Goal: Check status: Check status

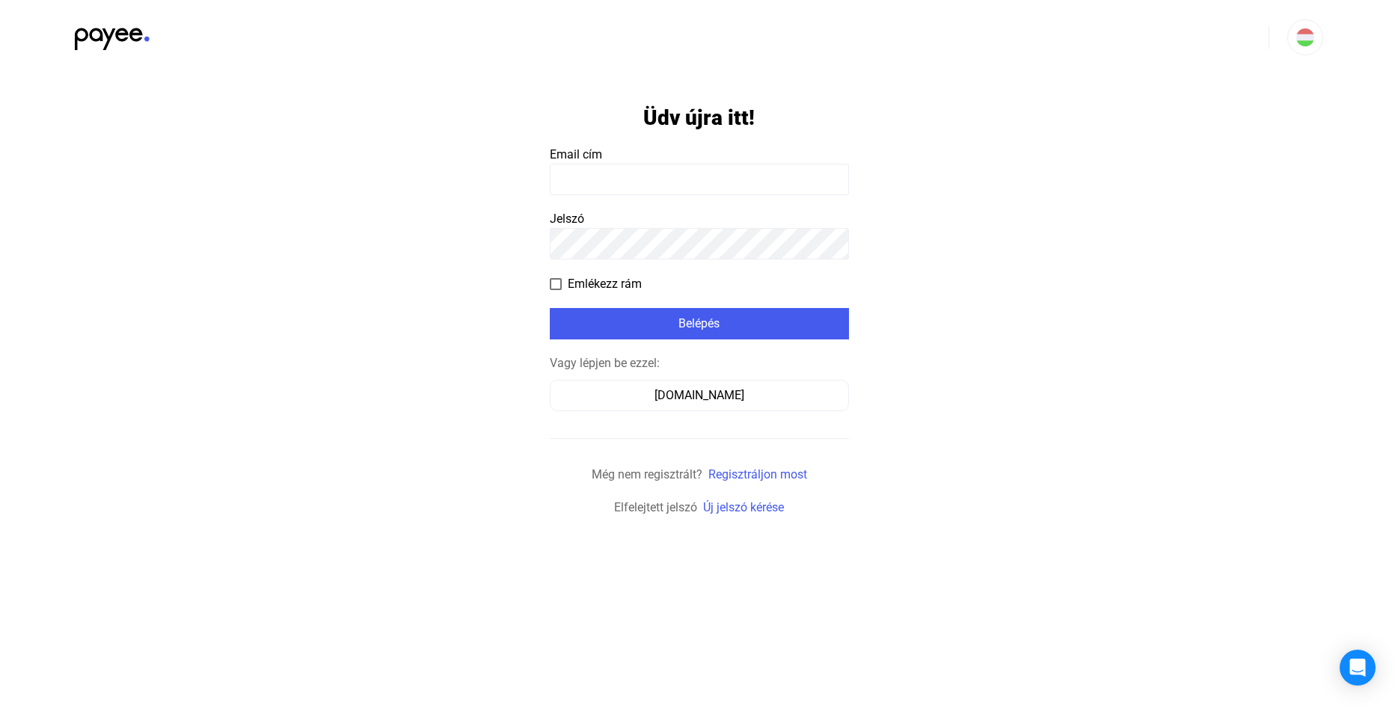
type input "**********"
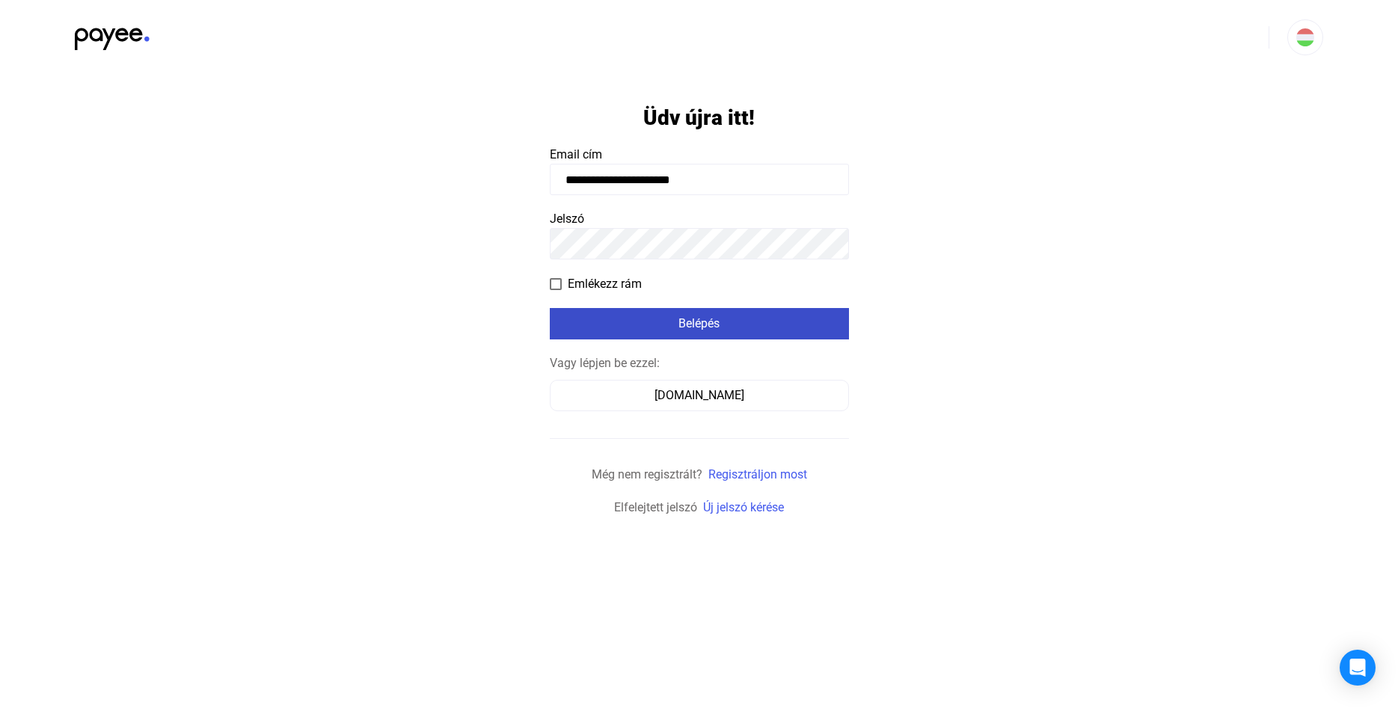
click at [604, 328] on div "Belépés" at bounding box center [699, 324] width 290 height 18
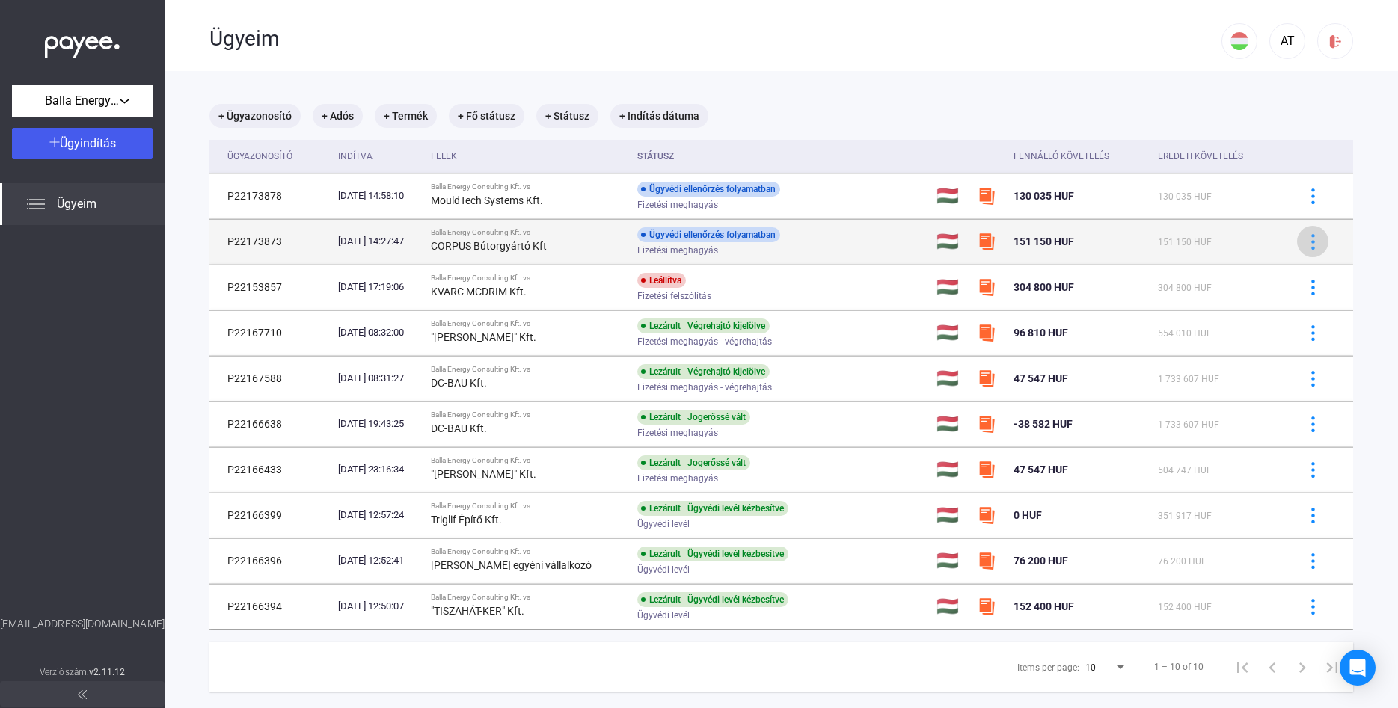
click at [1316, 242] on img at bounding box center [1313, 242] width 16 height 16
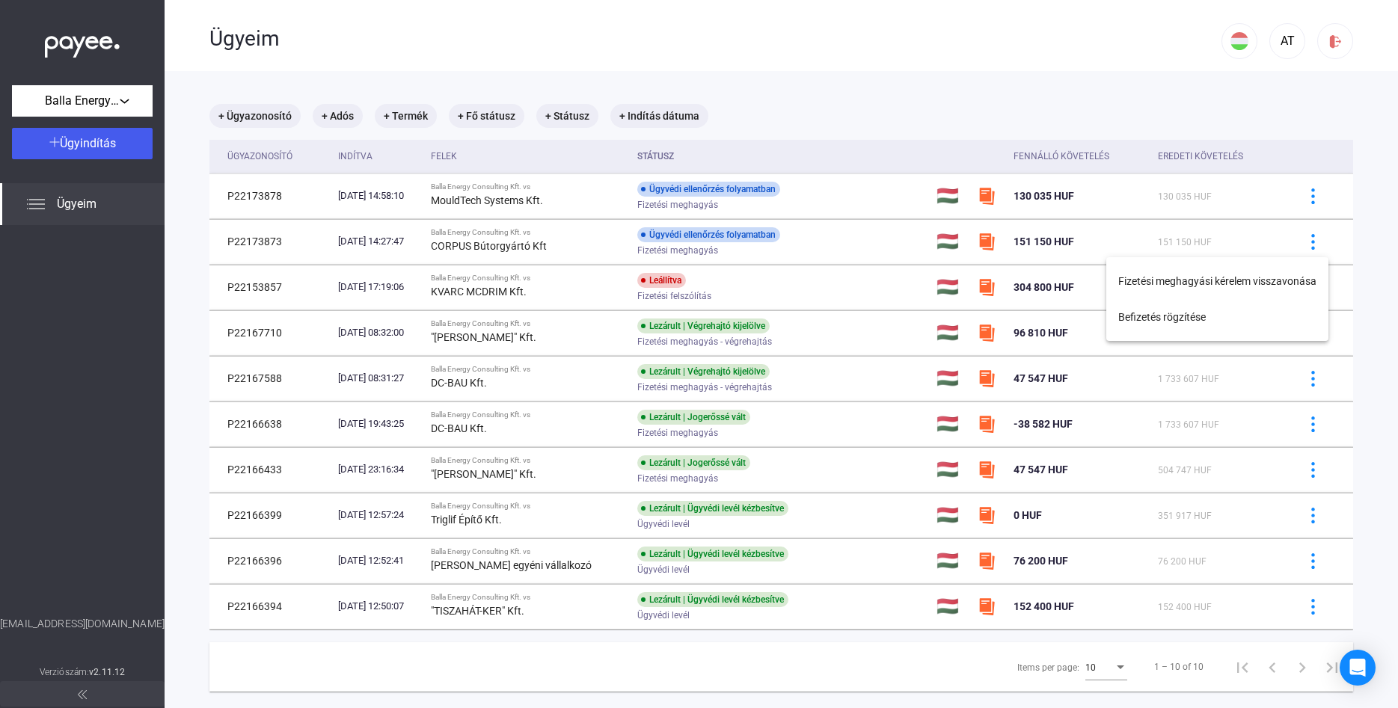
click at [759, 242] on div at bounding box center [699, 354] width 1398 height 708
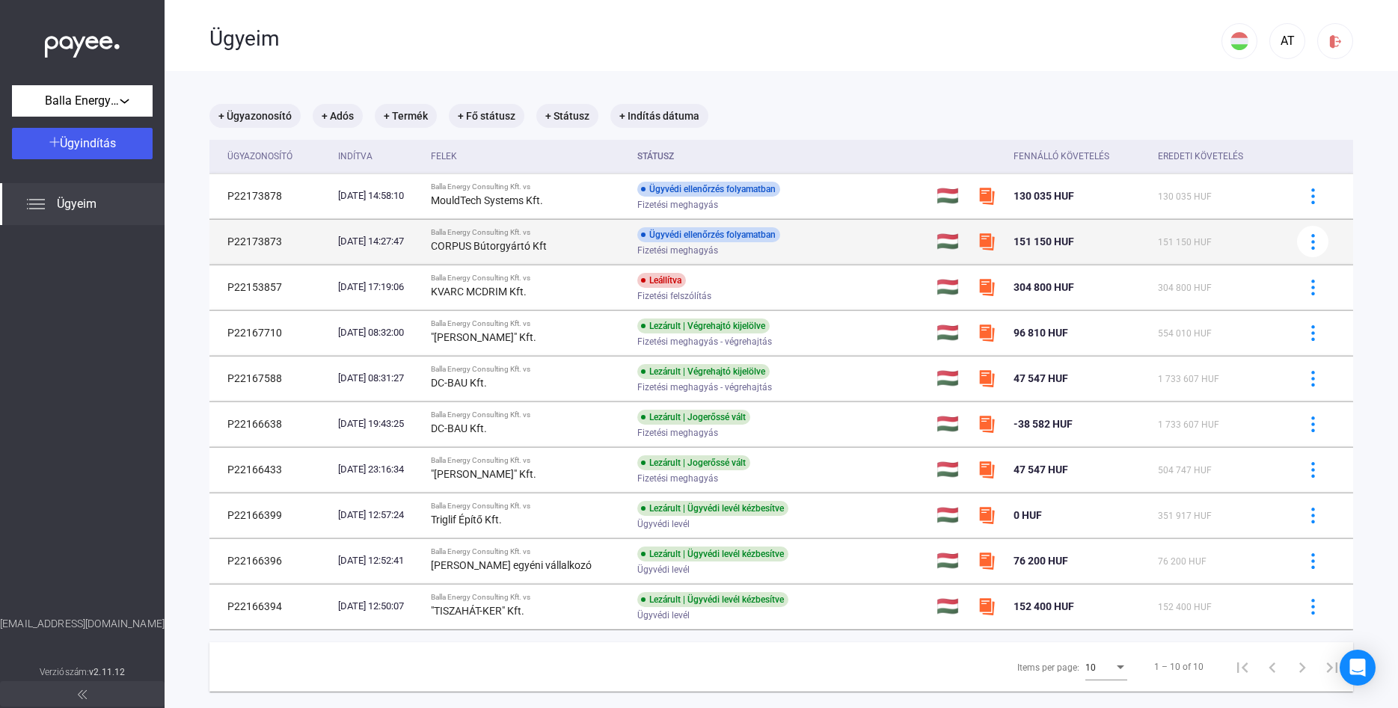
click at [419, 237] on div "[DATE] 14:27:47" at bounding box center [378, 241] width 81 height 15
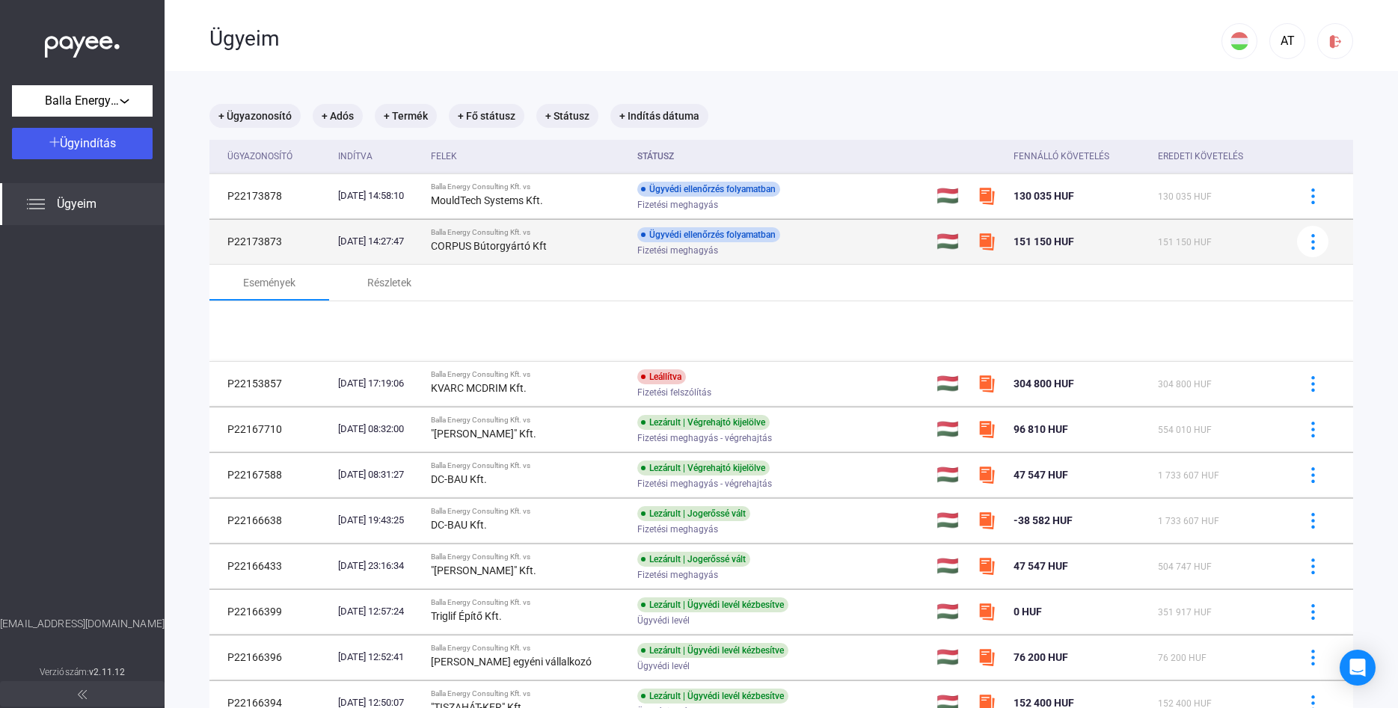
click at [419, 237] on div "[DATE] 14:27:47" at bounding box center [378, 241] width 81 height 15
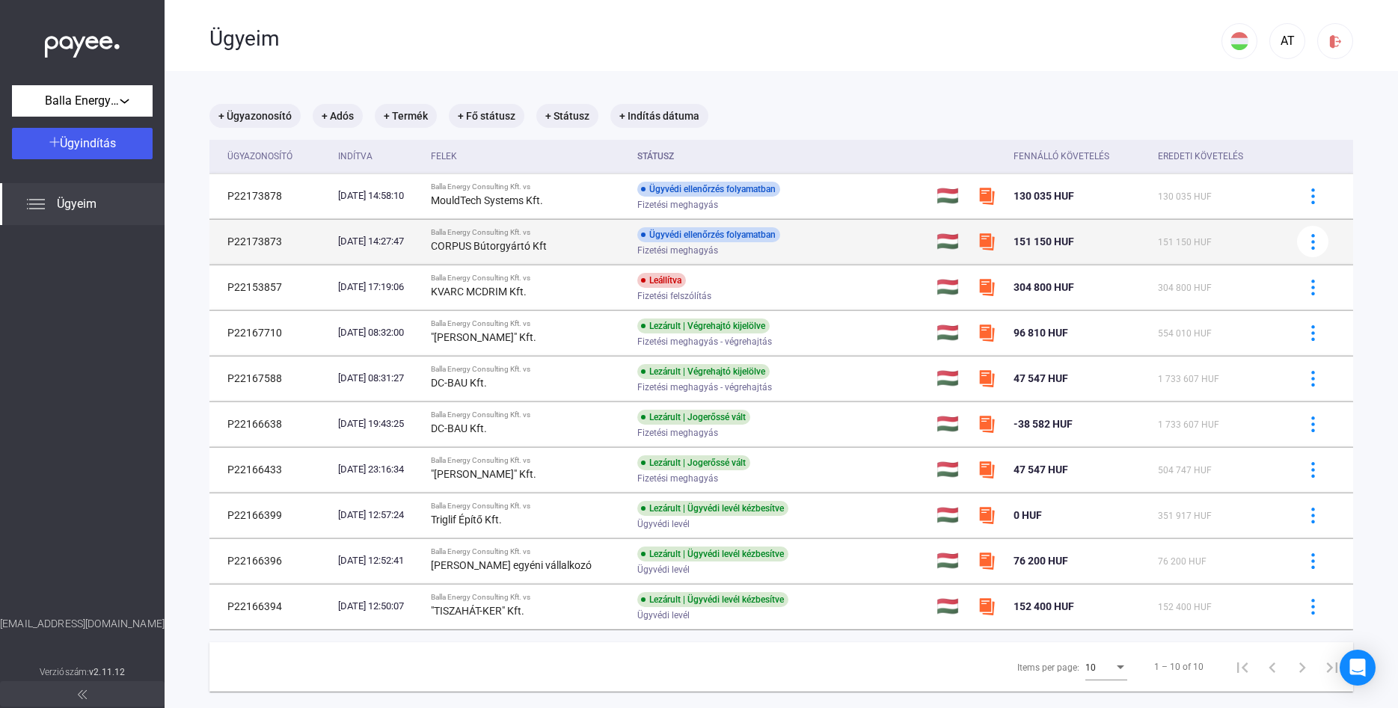
click at [419, 237] on div "[DATE] 14:27:47" at bounding box center [378, 241] width 81 height 15
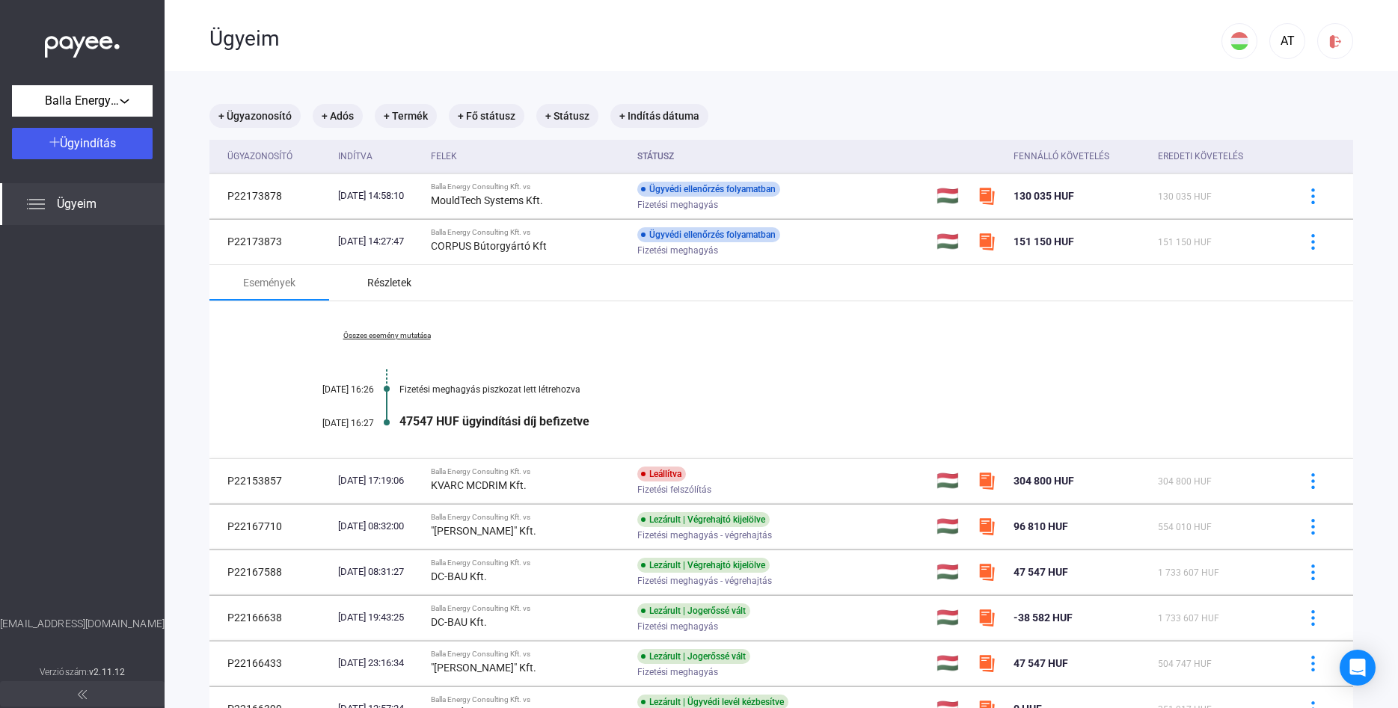
click at [399, 281] on div "Részletek" at bounding box center [389, 283] width 44 height 18
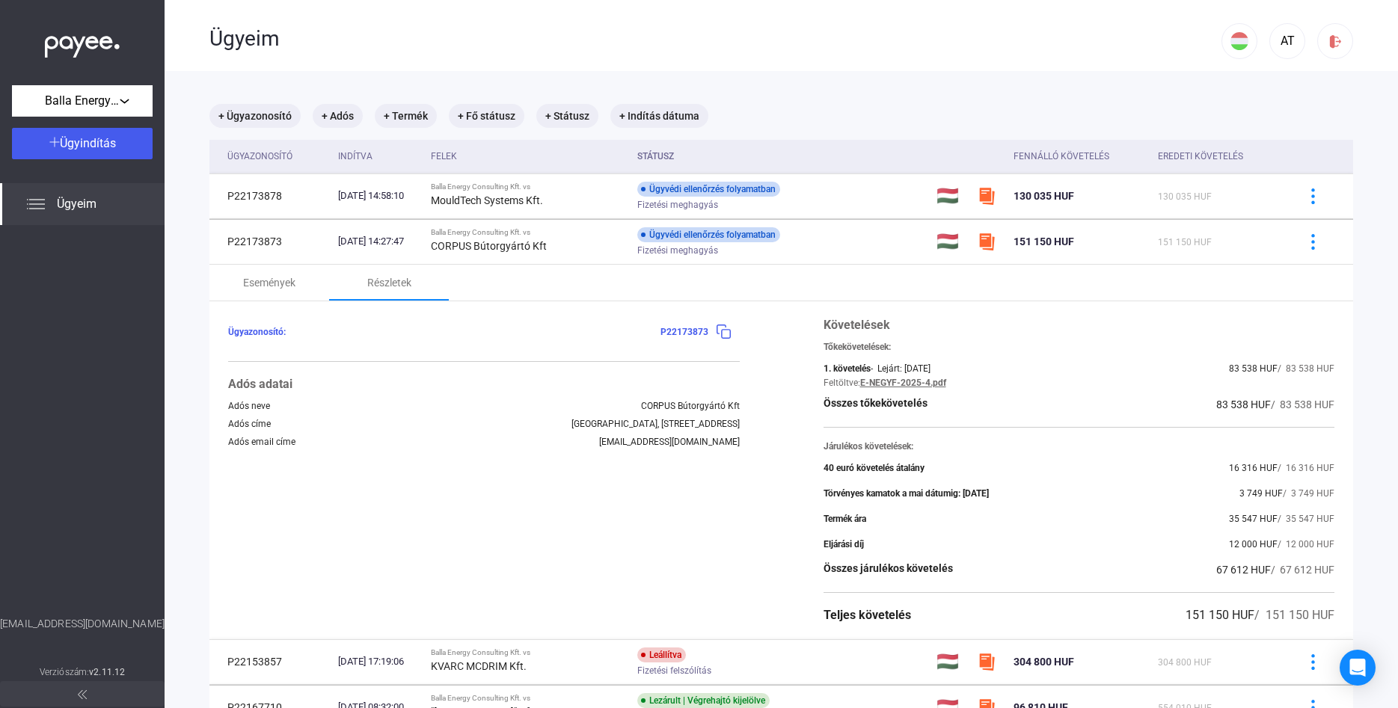
click at [255, 340] on div "Ügyazonosító: P22173873" at bounding box center [484, 331] width 512 height 31
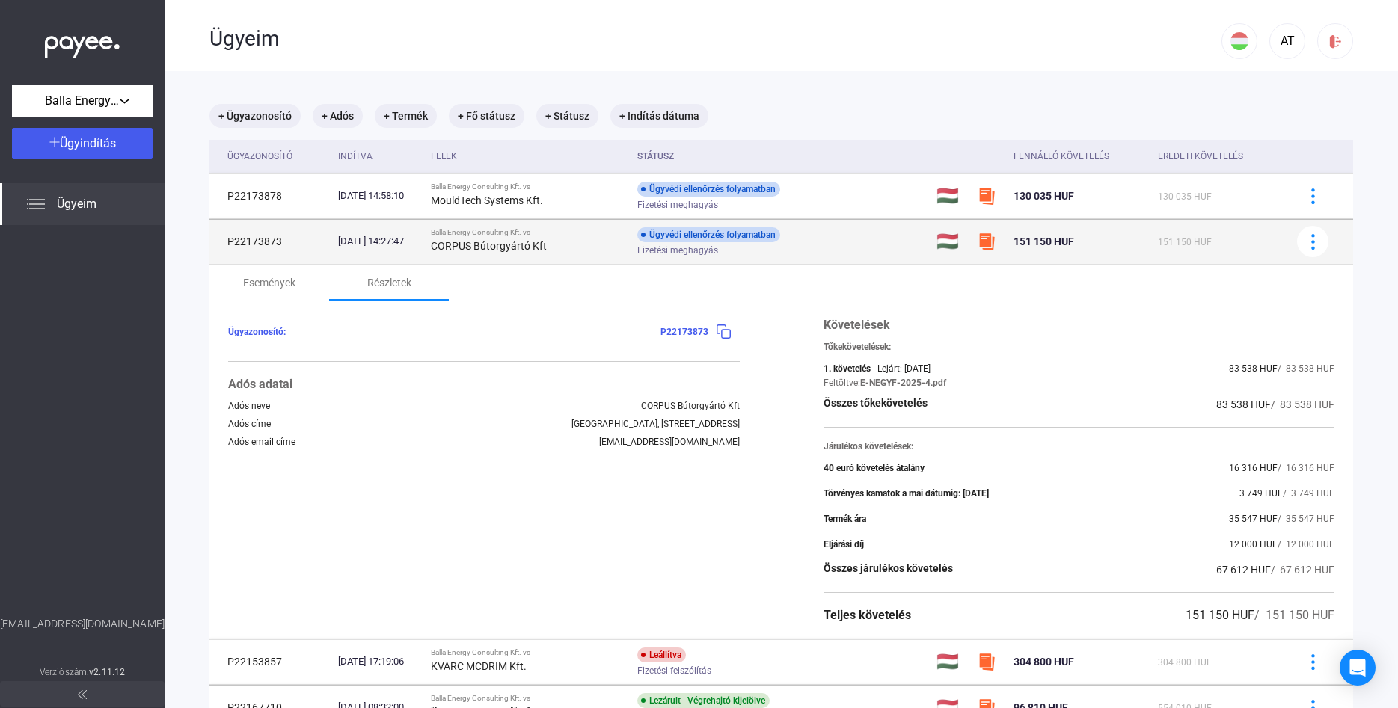
click at [257, 246] on td "P22173873" at bounding box center [270, 241] width 123 height 45
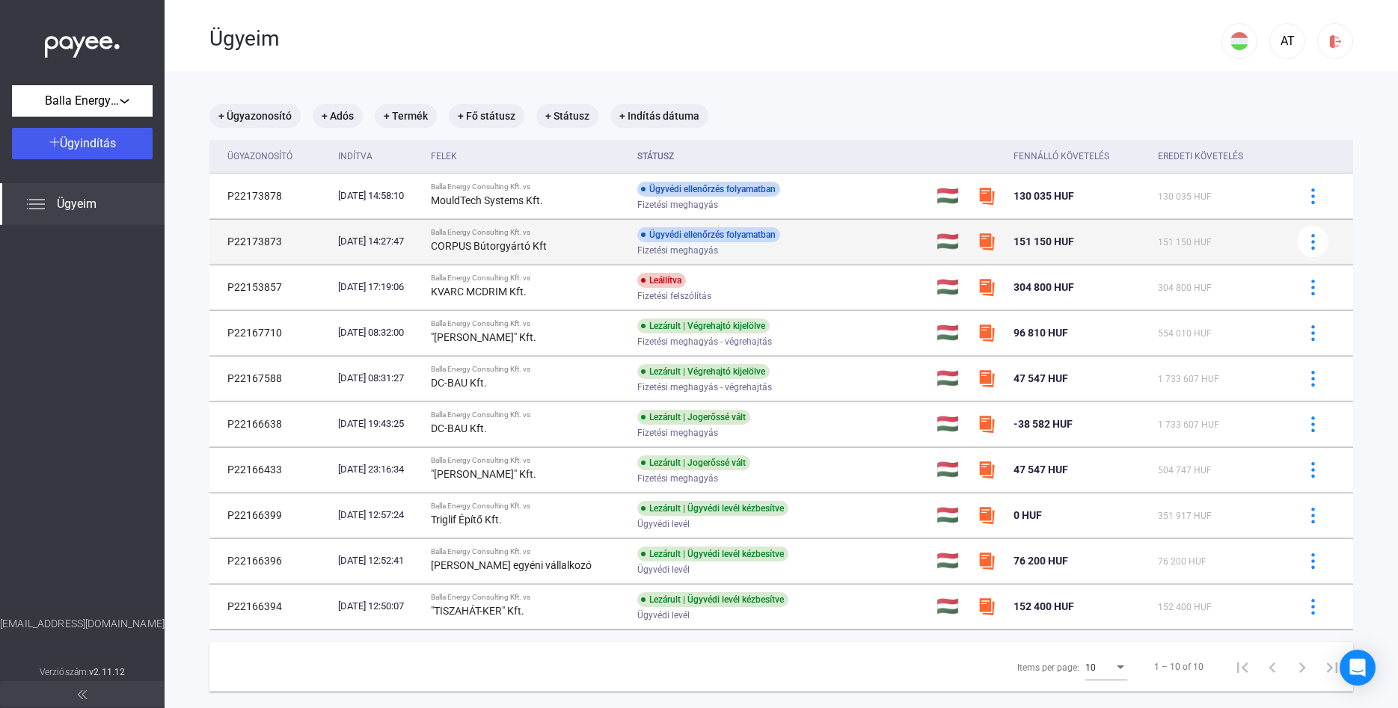
click at [257, 243] on td "P22173873" at bounding box center [270, 241] width 123 height 45
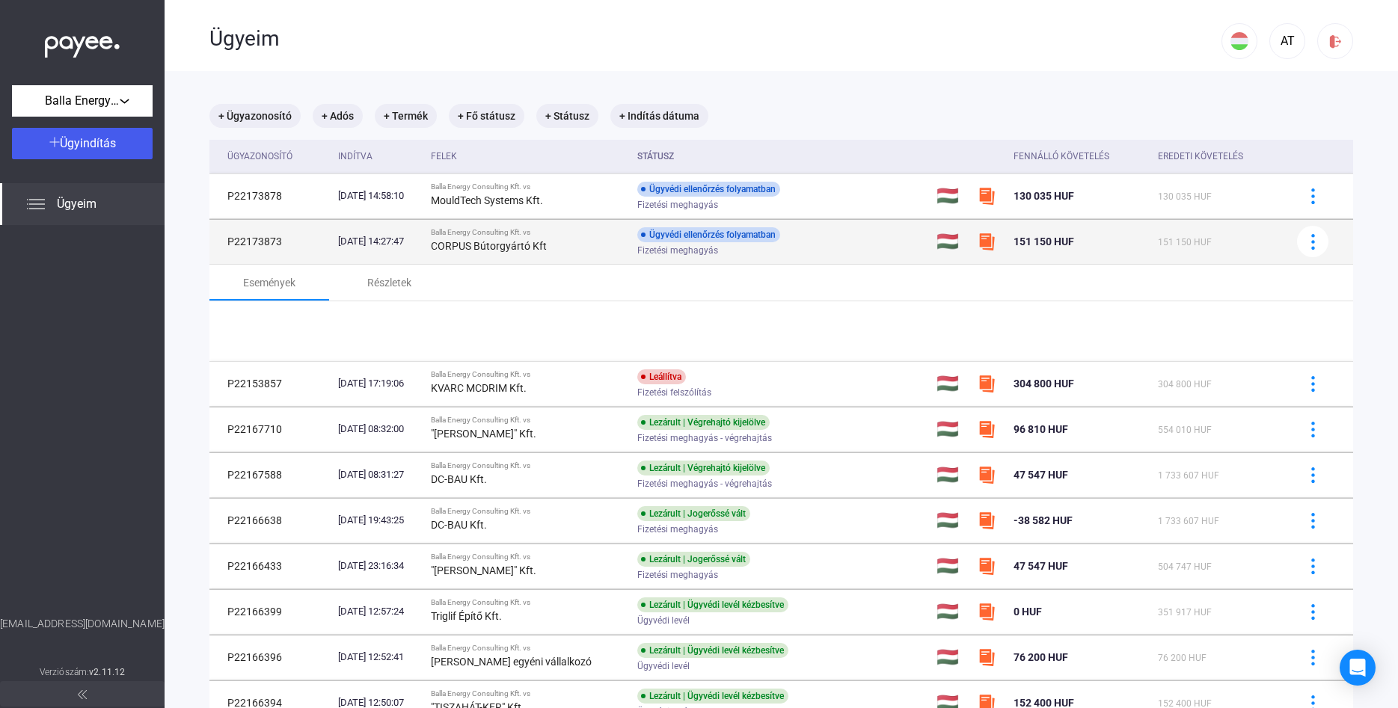
click at [257, 243] on td "P22173873" at bounding box center [270, 241] width 123 height 45
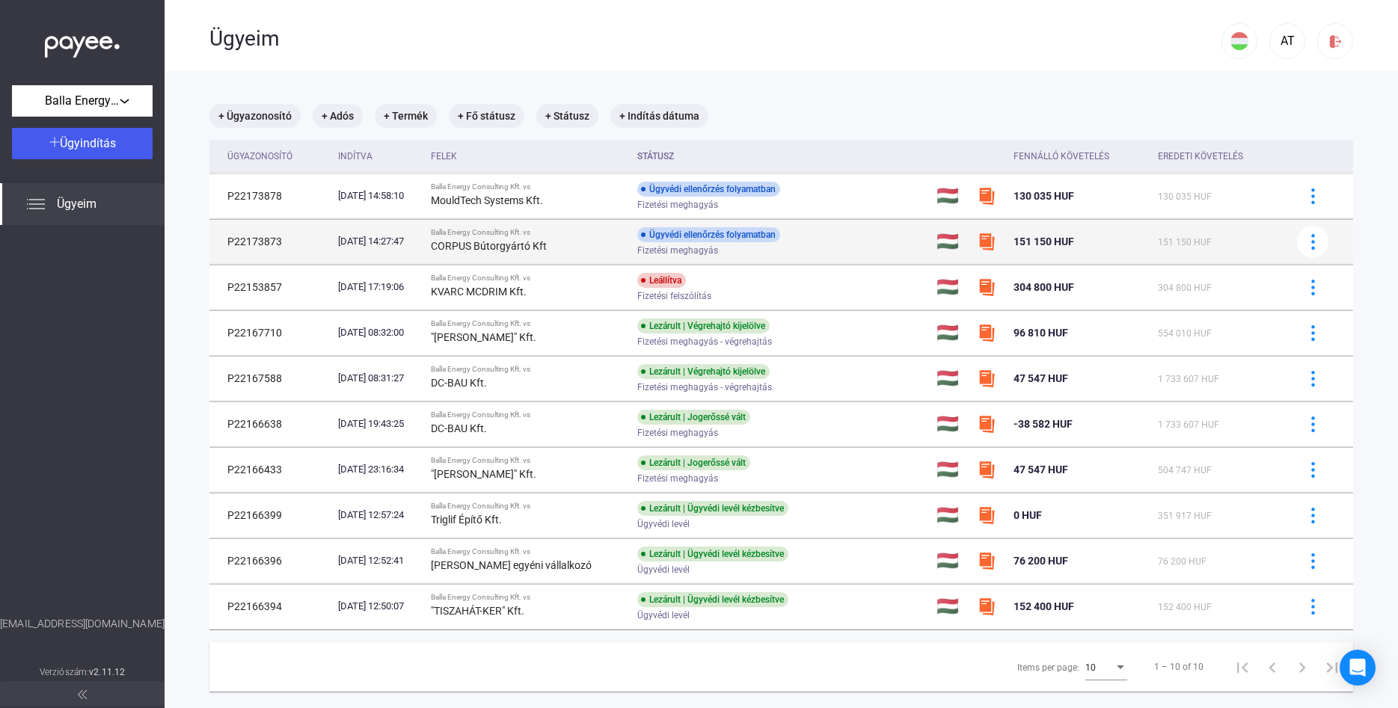
copy td "P22173873"
